Goal: Task Accomplishment & Management: Complete application form

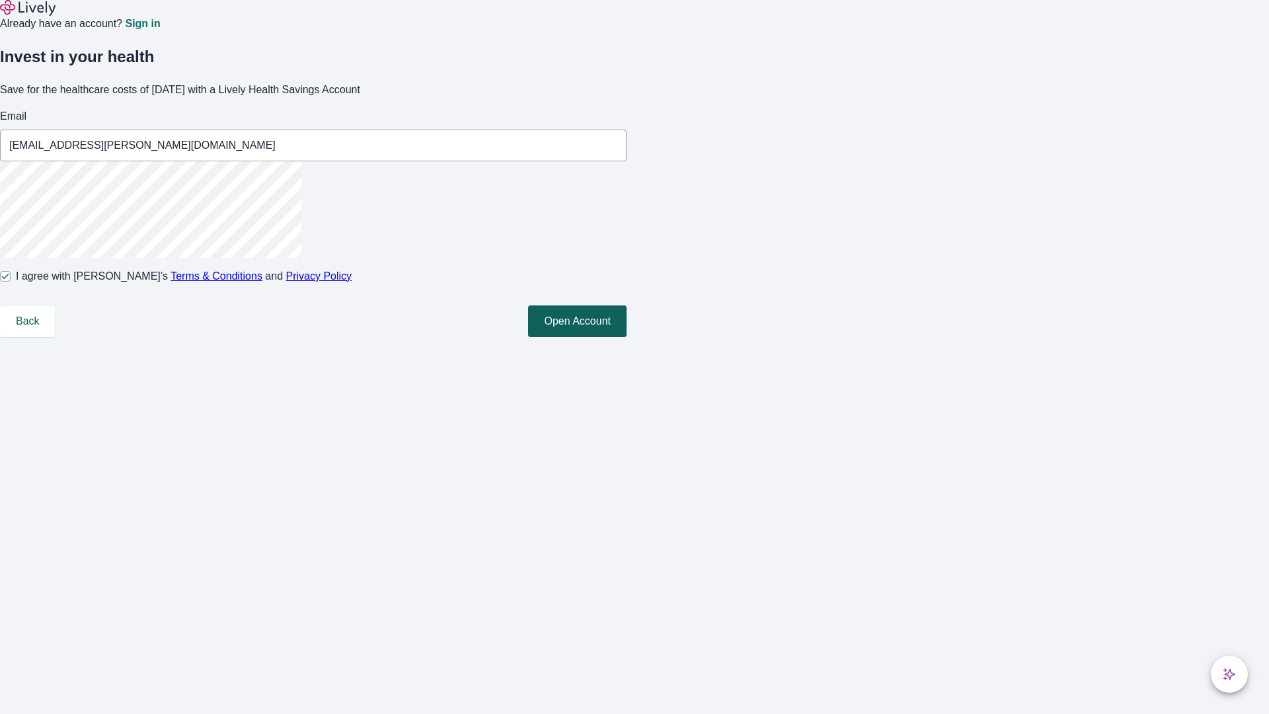
click at [627, 337] on button "Open Account" at bounding box center [577, 321] width 98 height 32
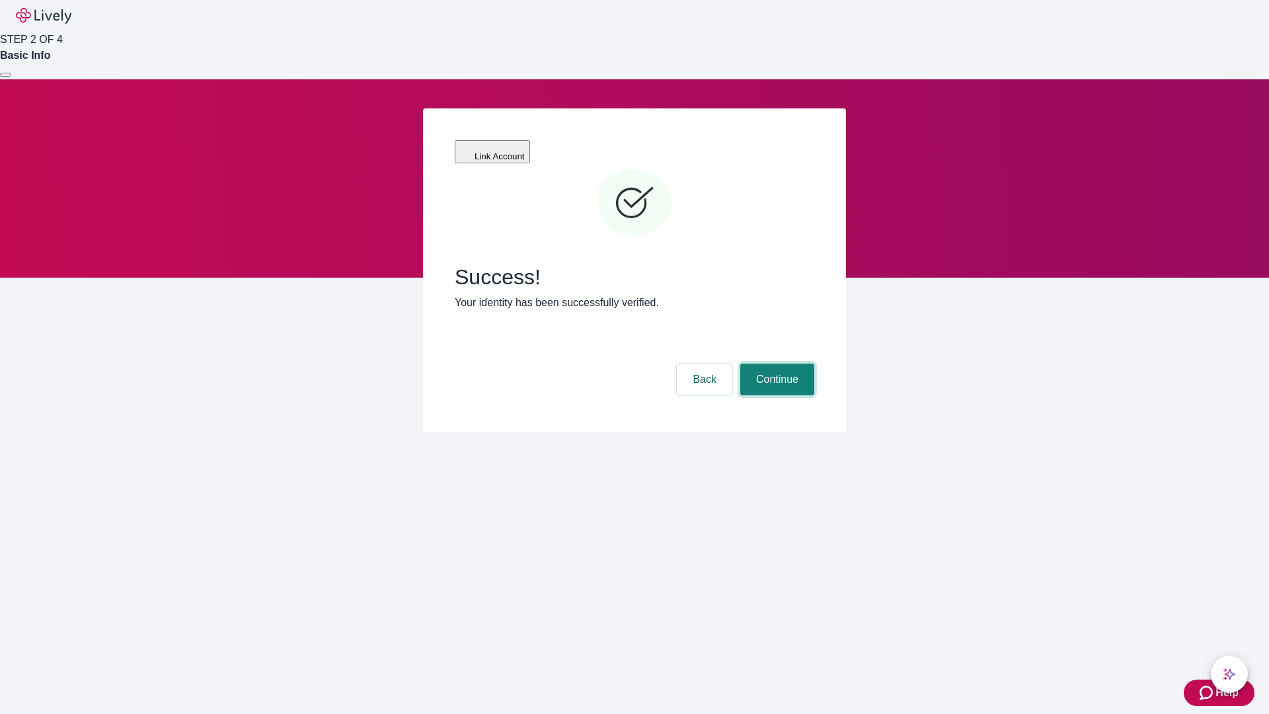
click at [775, 363] on button "Continue" at bounding box center [777, 379] width 74 height 32
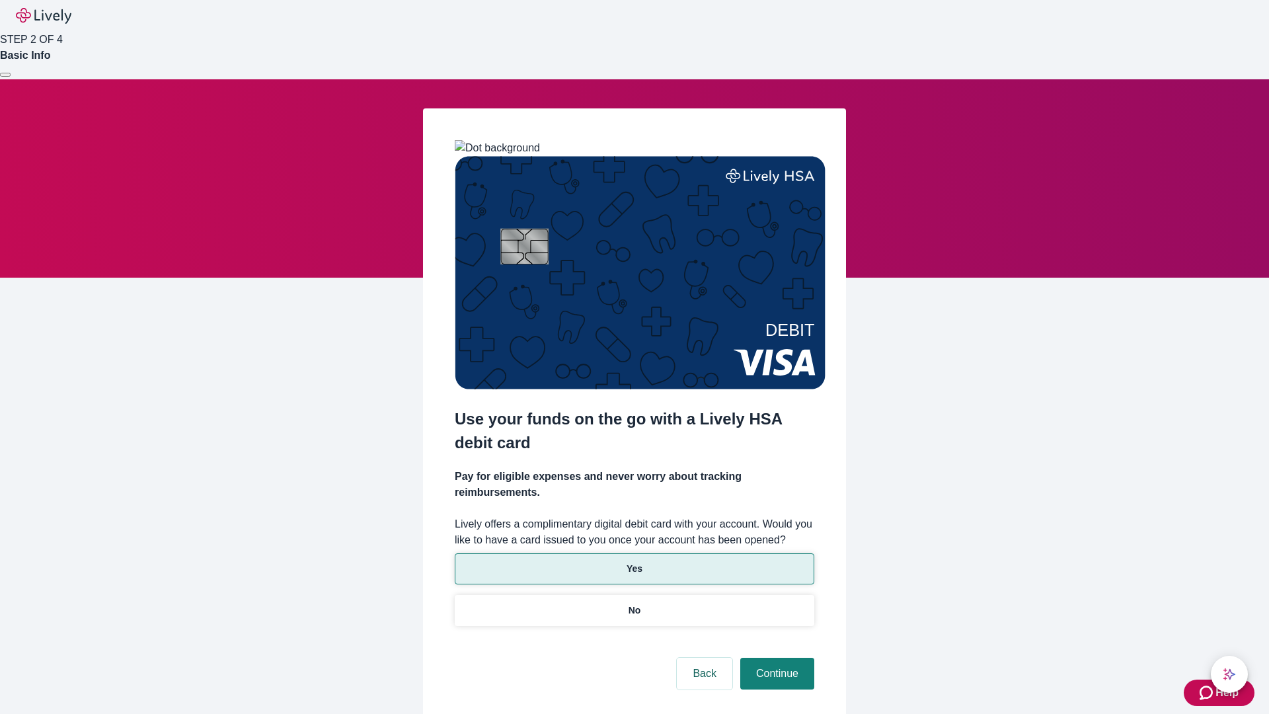
click at [634, 562] on p "Yes" at bounding box center [635, 569] width 16 height 14
click at [775, 658] on button "Continue" at bounding box center [777, 674] width 74 height 32
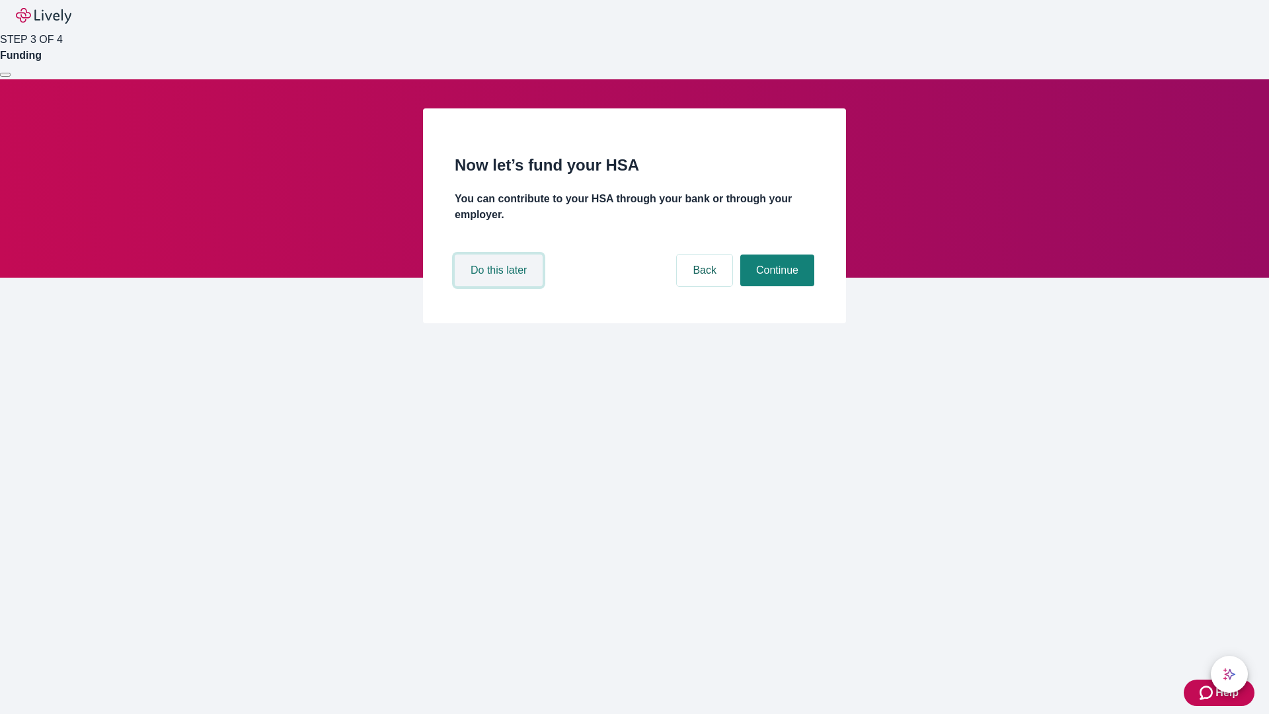
click at [500, 286] on button "Do this later" at bounding box center [499, 270] width 88 height 32
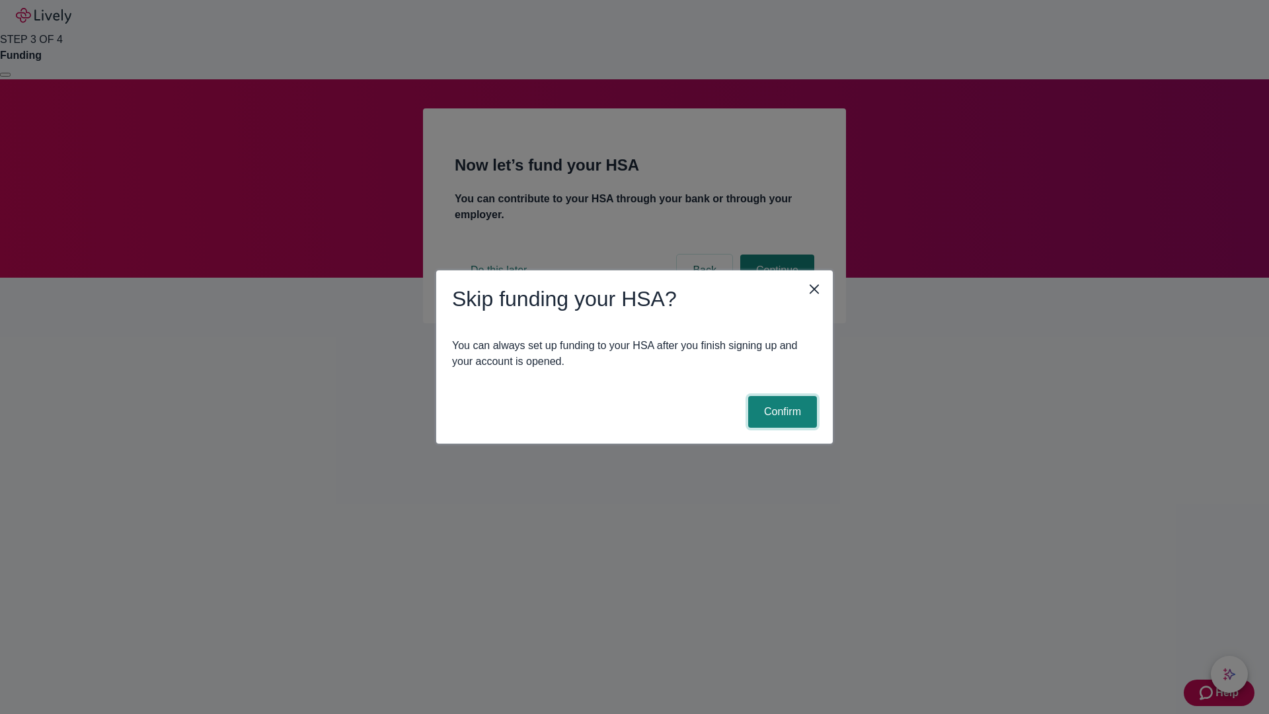
click at [780, 412] on button "Confirm" at bounding box center [782, 412] width 69 height 32
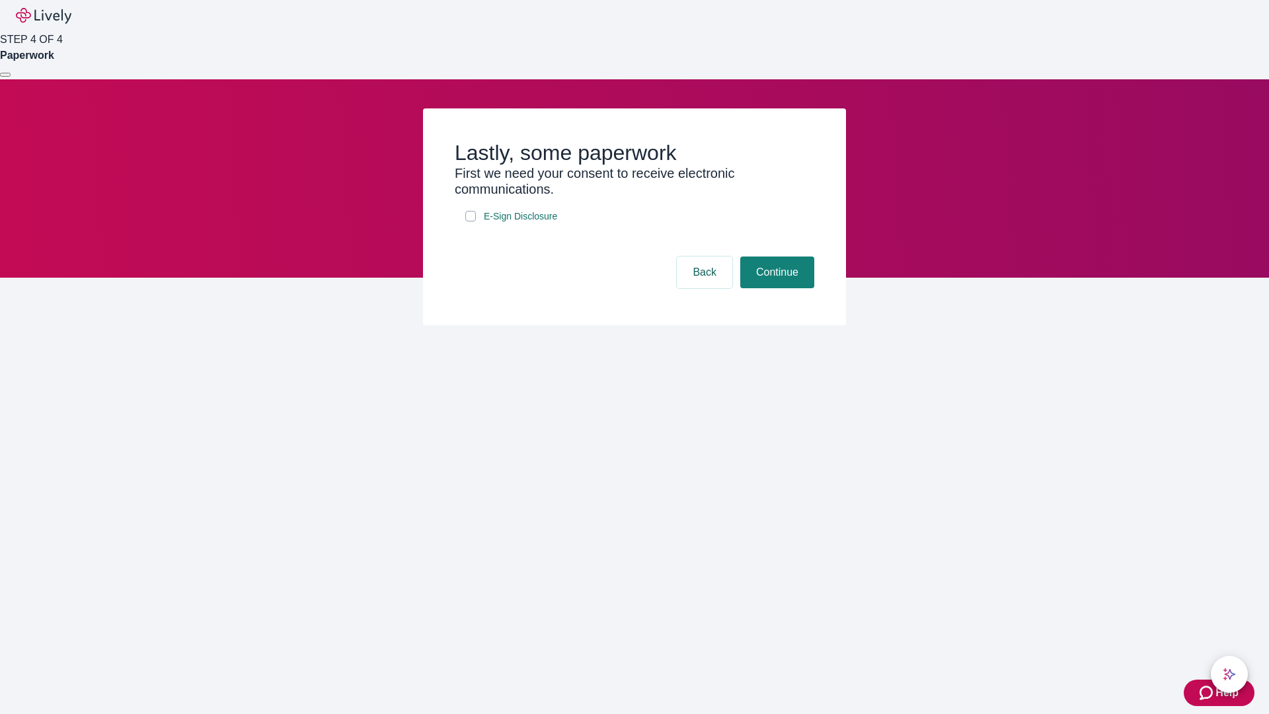
click at [471, 221] on input "E-Sign Disclosure" at bounding box center [470, 216] width 11 height 11
checkbox input "true"
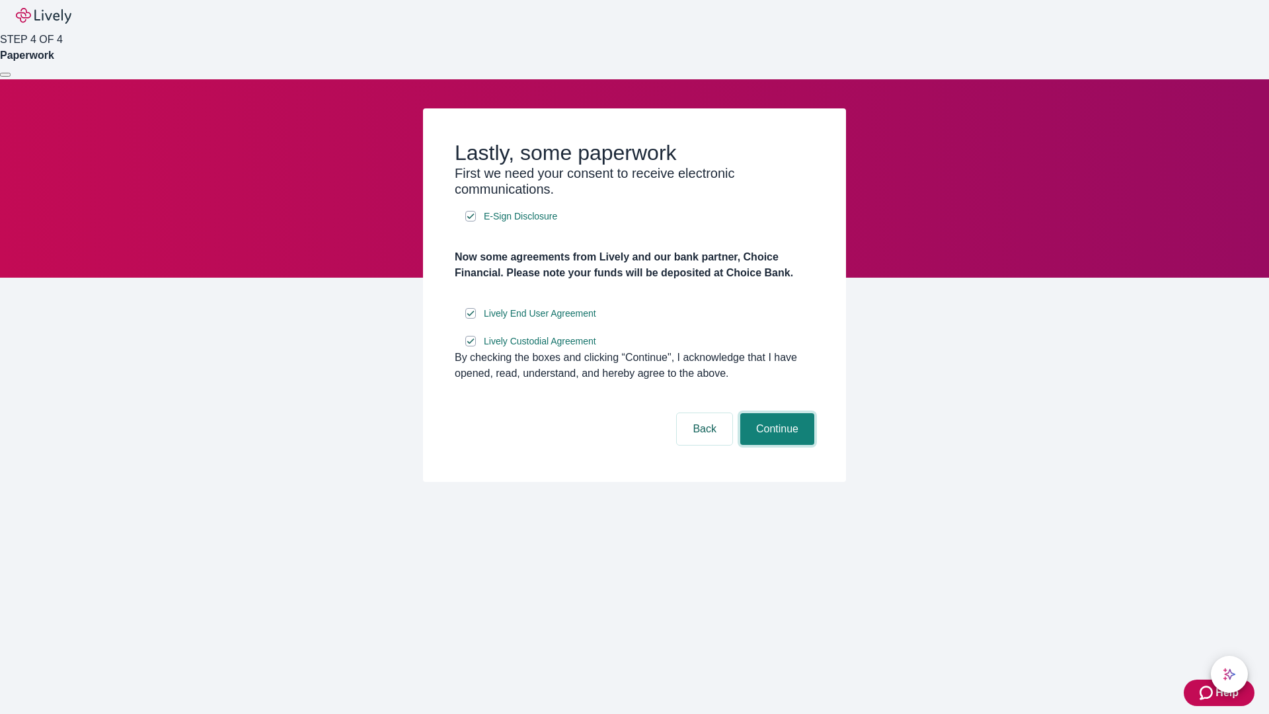
click at [775, 445] on button "Continue" at bounding box center [777, 429] width 74 height 32
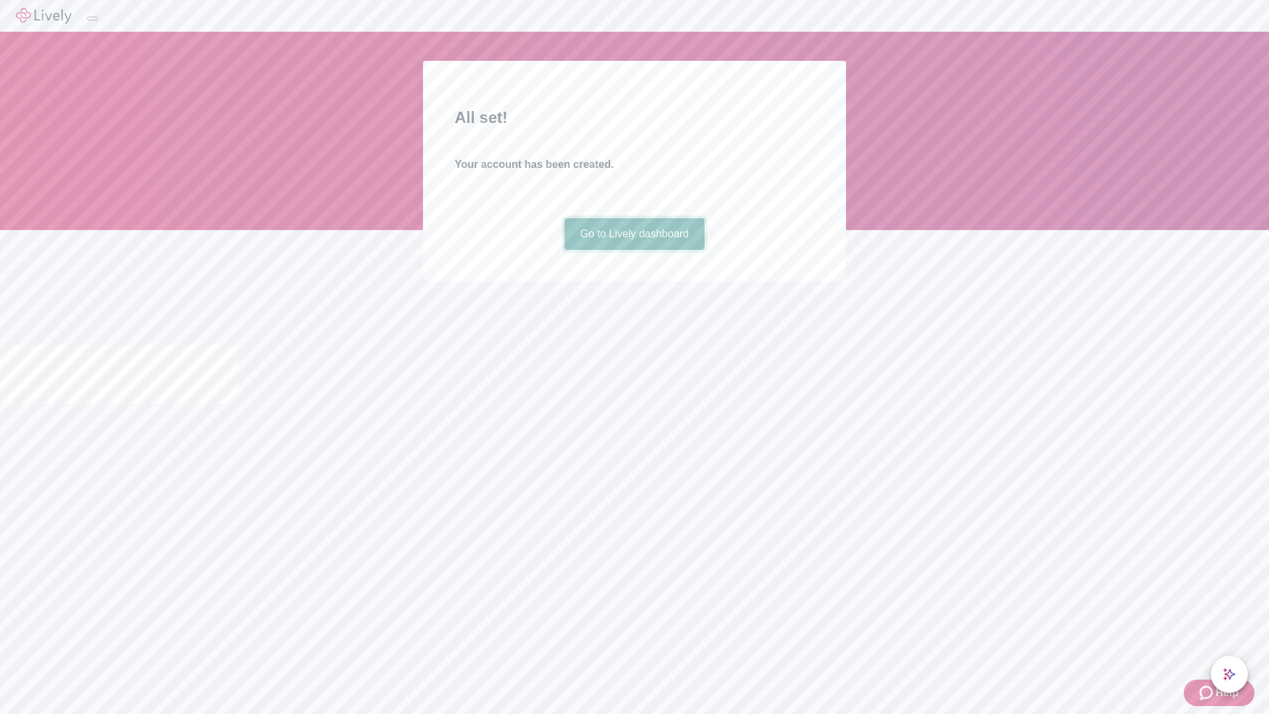
click at [634, 250] on link "Go to Lively dashboard" at bounding box center [634, 234] width 141 height 32
